Goal: Understand process/instructions: Learn how to perform a task or action

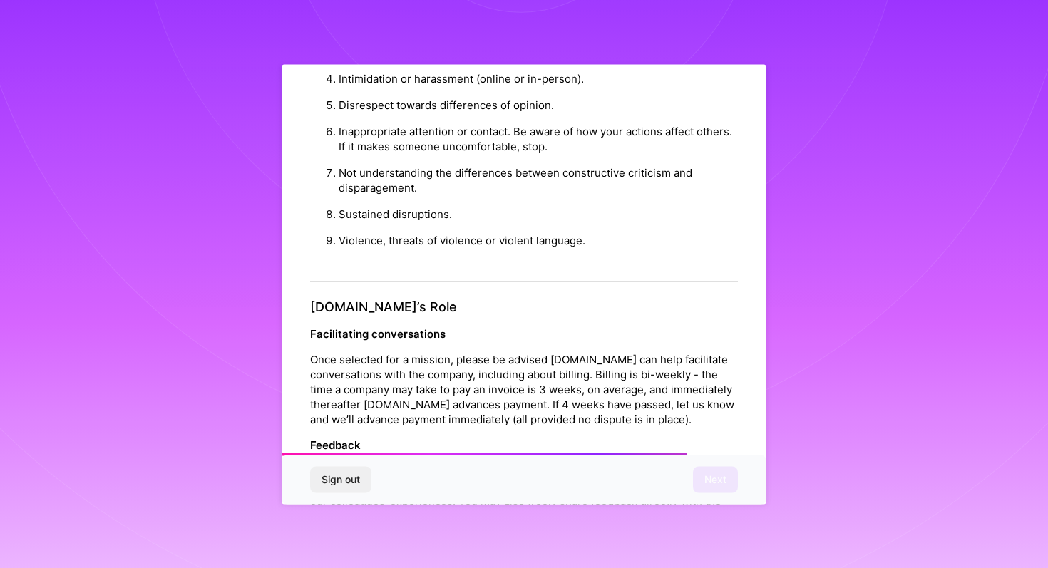
scroll to position [1521, 0]
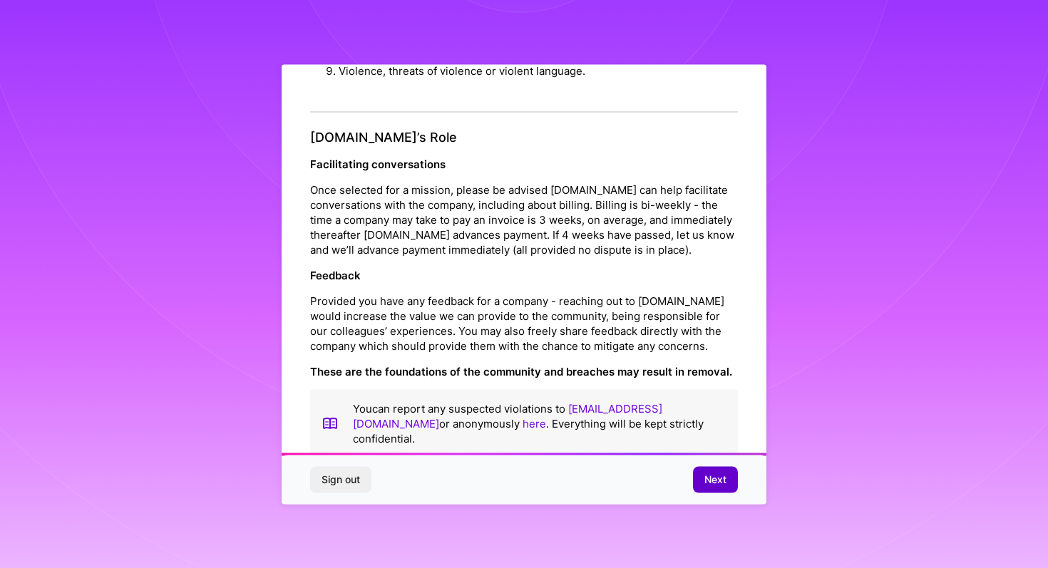
click at [699, 477] on button "Next" at bounding box center [715, 480] width 45 height 26
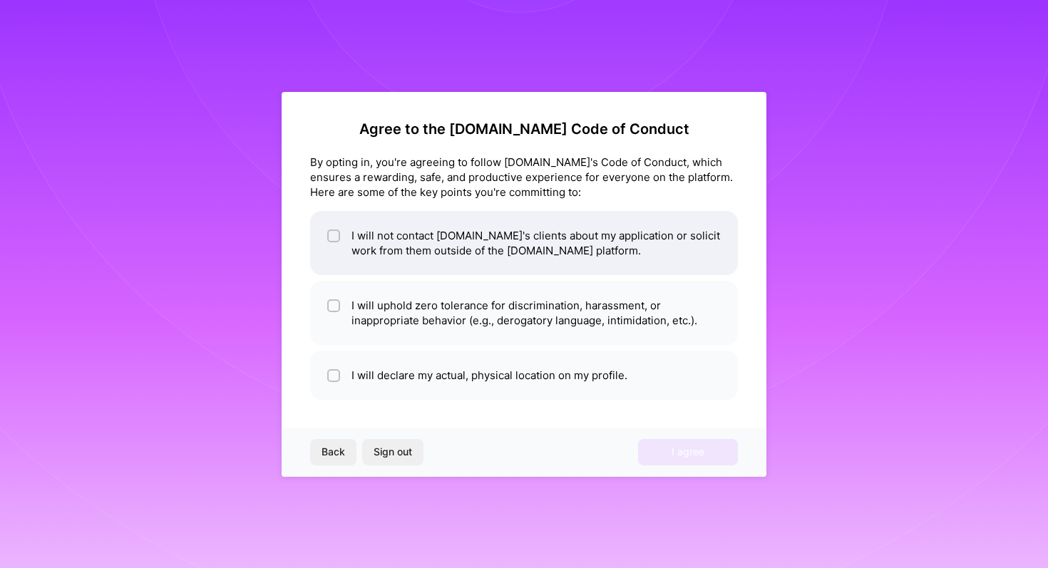
click at [334, 237] on input "checkbox" at bounding box center [335, 237] width 10 height 10
checkbox input "true"
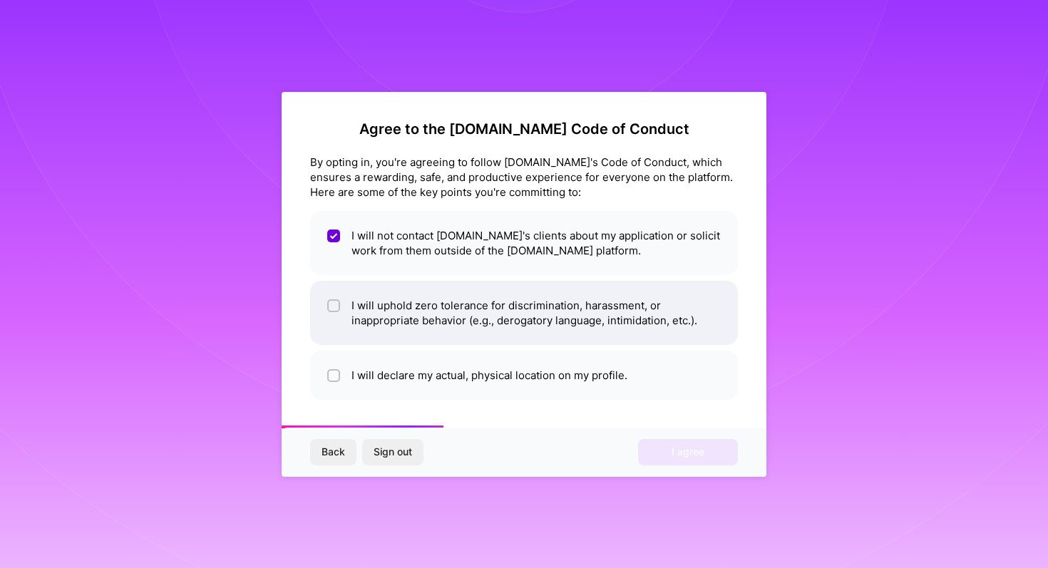
click at [344, 307] on li "I will uphold zero tolerance for discrimination, harassment, or inappropriate b…" at bounding box center [524, 313] width 428 height 64
checkbox input "true"
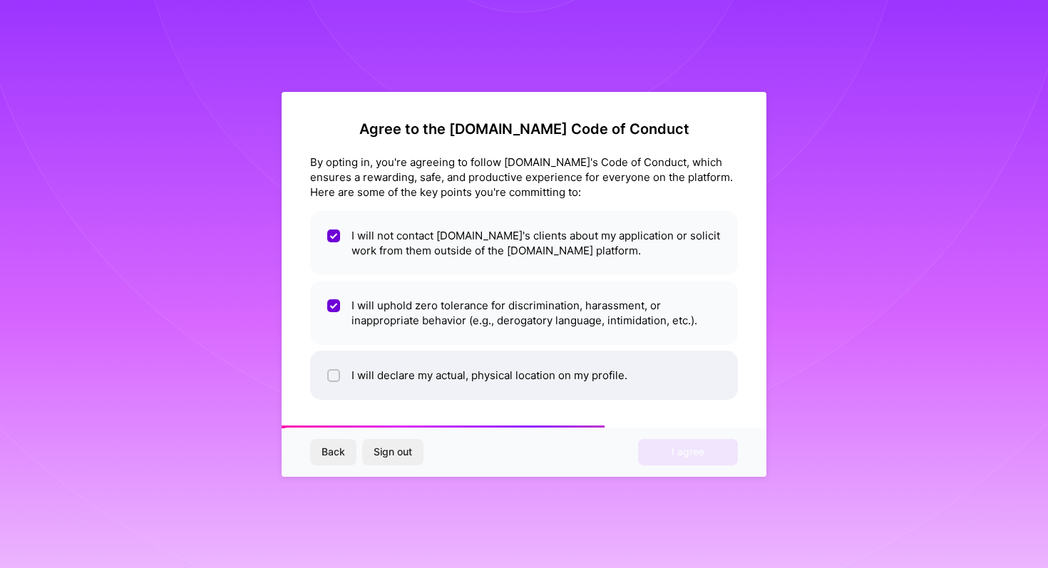
click at [334, 373] on input "checkbox" at bounding box center [335, 376] width 10 height 10
checkbox input "true"
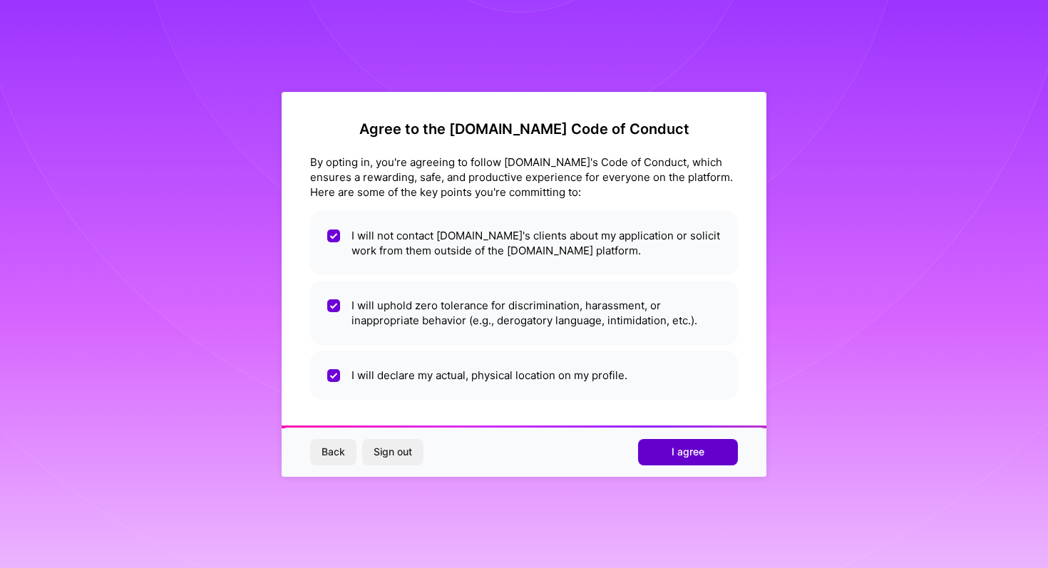
click at [664, 448] on button "I agree" at bounding box center [688, 452] width 100 height 26
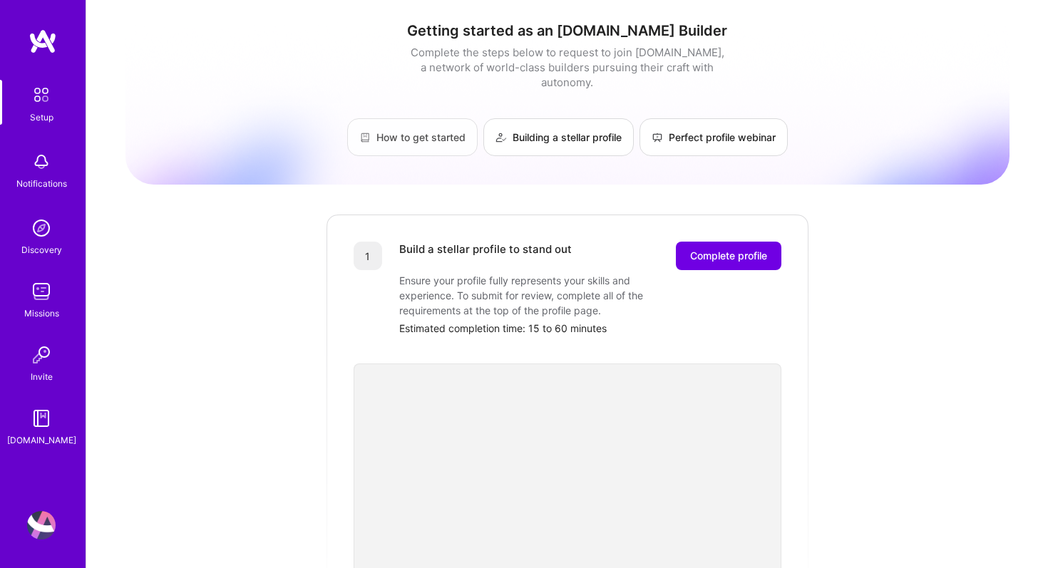
click at [413, 123] on link "How to get started" at bounding box center [412, 137] width 130 height 38
